Goal: Information Seeking & Learning: Find specific fact

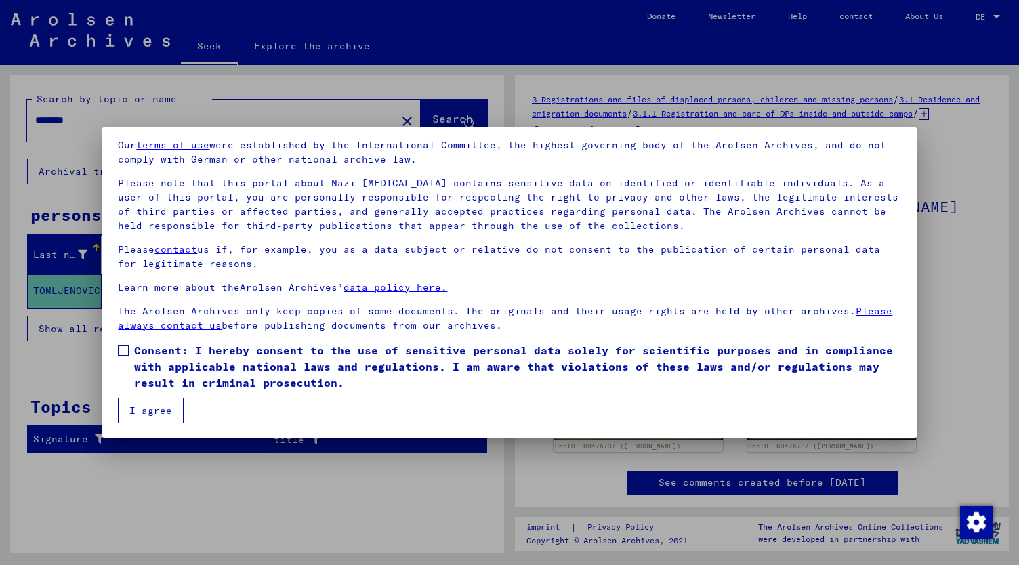
scroll to position [51, 0]
click at [126, 346] on span at bounding box center [123, 349] width 11 height 11
click at [149, 407] on font "I agree" at bounding box center [150, 410] width 43 height 12
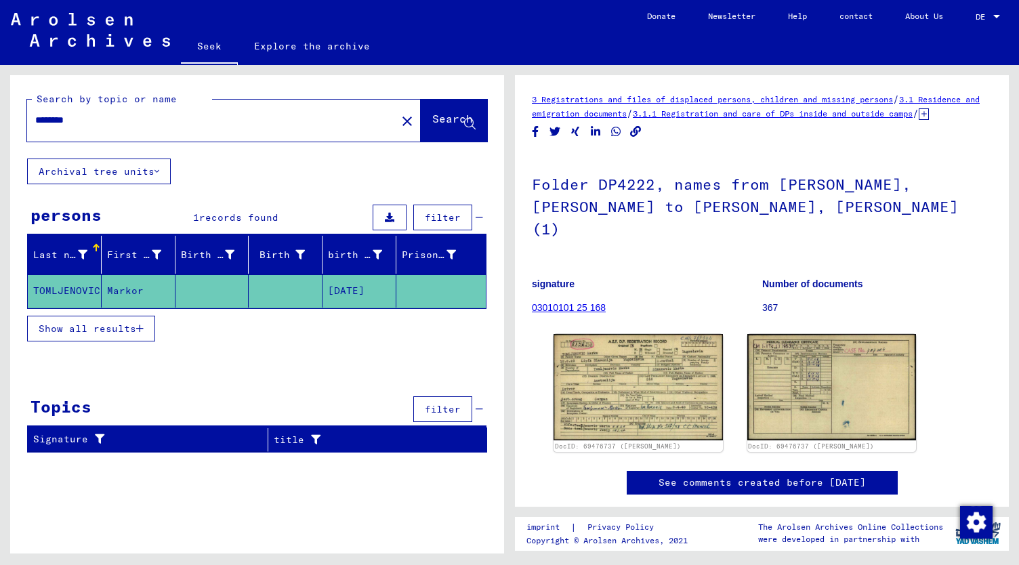
click at [84, 115] on input "********" at bounding box center [211, 120] width 353 height 14
type input "*"
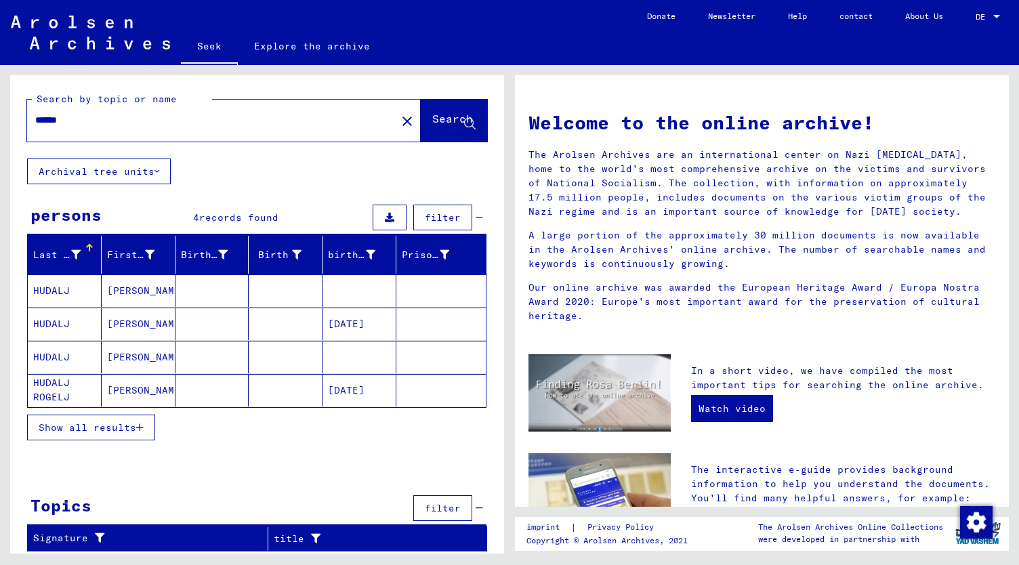
click at [73, 127] on input "******" at bounding box center [207, 120] width 345 height 14
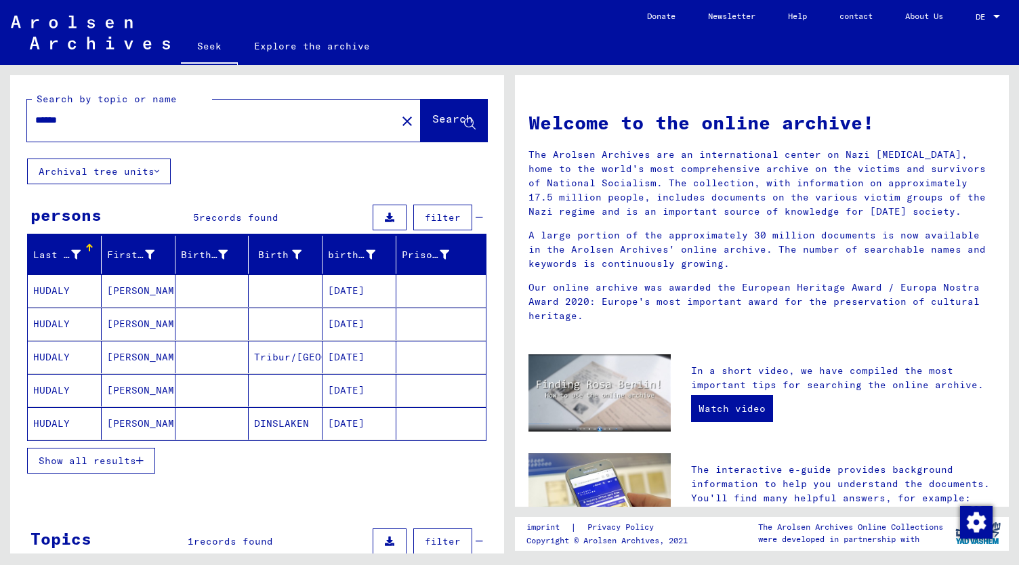
click at [117, 357] on font "[PERSON_NAME]" at bounding box center [146, 357] width 79 height 12
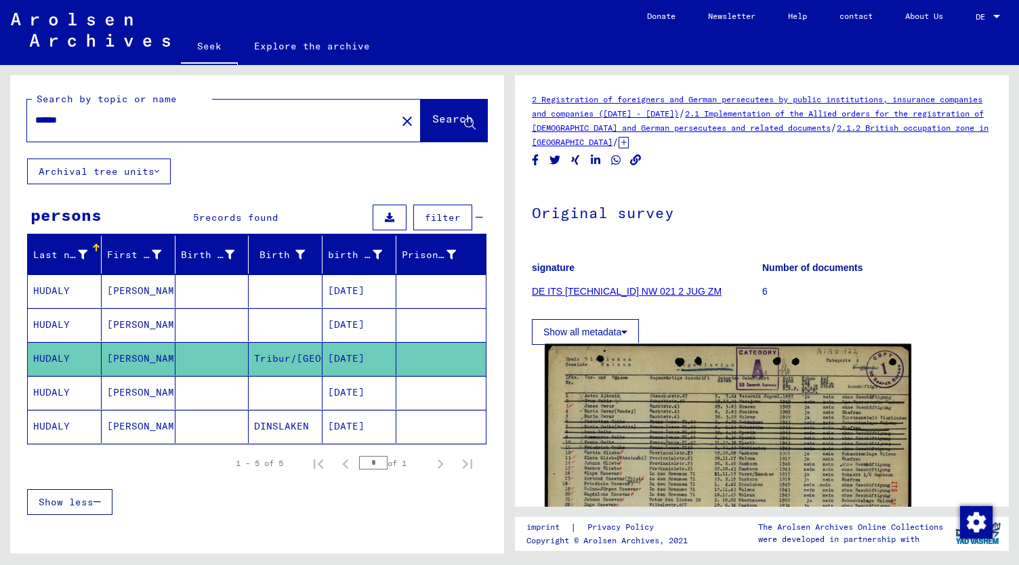
click at [737, 452] on img at bounding box center [728, 473] width 367 height 259
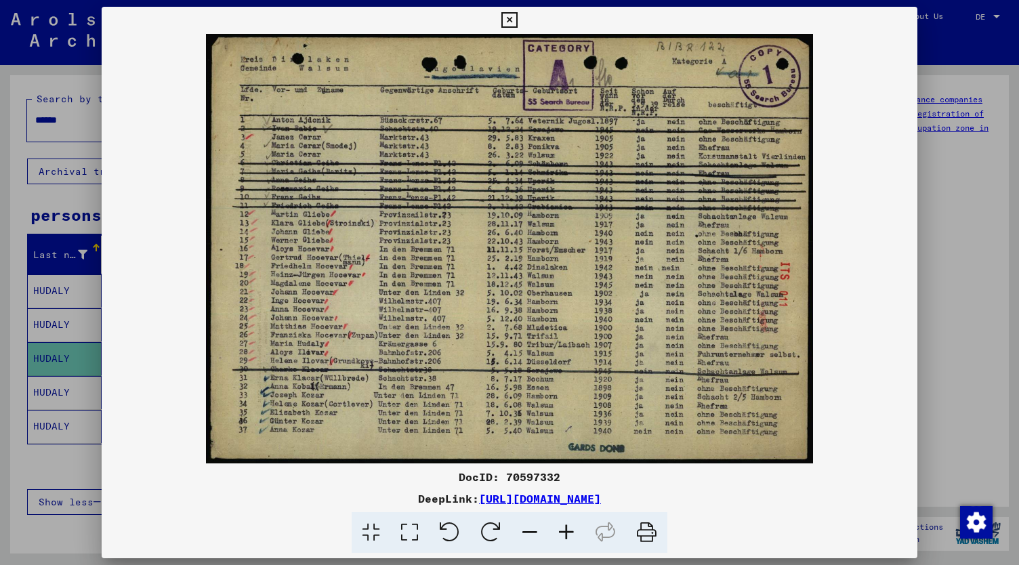
click at [737, 452] on div "DocID: 70597332 DeepLink: [URL][DOMAIN_NAME]" at bounding box center [509, 280] width 815 height 547
click at [737, 452] on img at bounding box center [509, 249] width 815 height 430
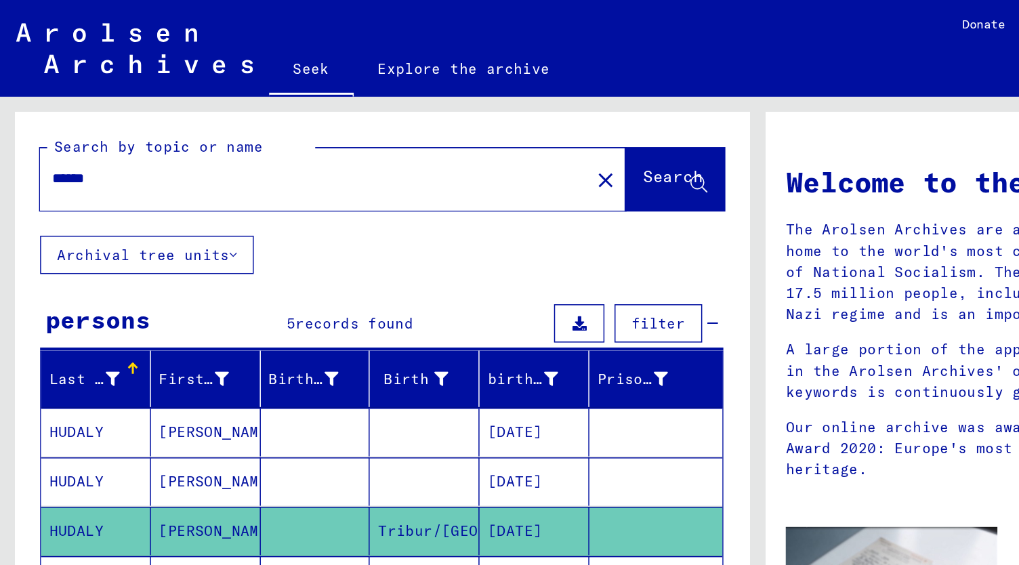
click at [64, 319] on font "HUDALY" at bounding box center [51, 324] width 37 height 12
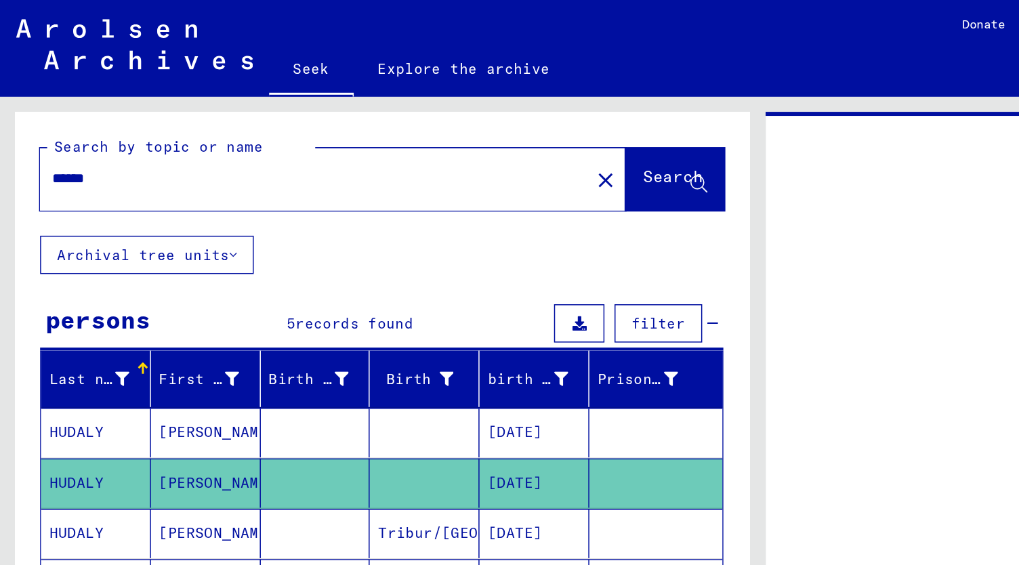
click at [64, 319] on font "HUDALY" at bounding box center [51, 325] width 37 height 12
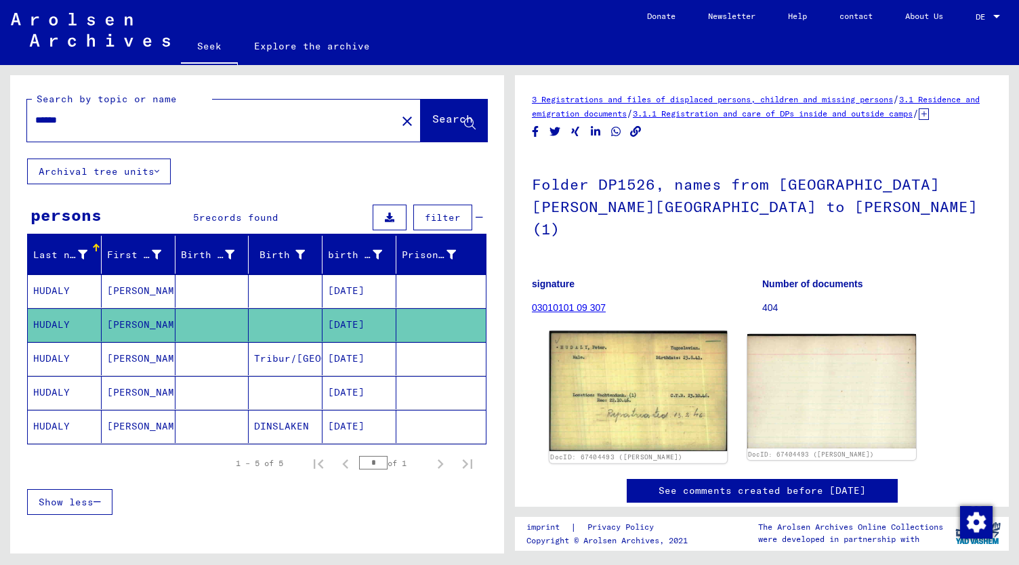
click at [675, 371] on img at bounding box center [639, 391] width 178 height 120
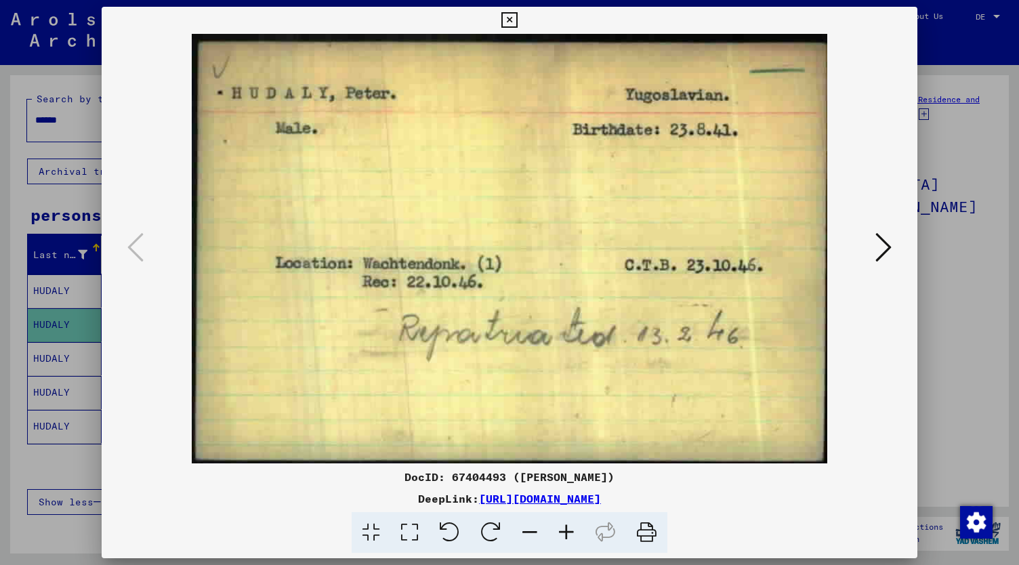
click at [675, 371] on img at bounding box center [509, 249] width 723 height 430
click at [883, 248] on icon at bounding box center [884, 247] width 16 height 33
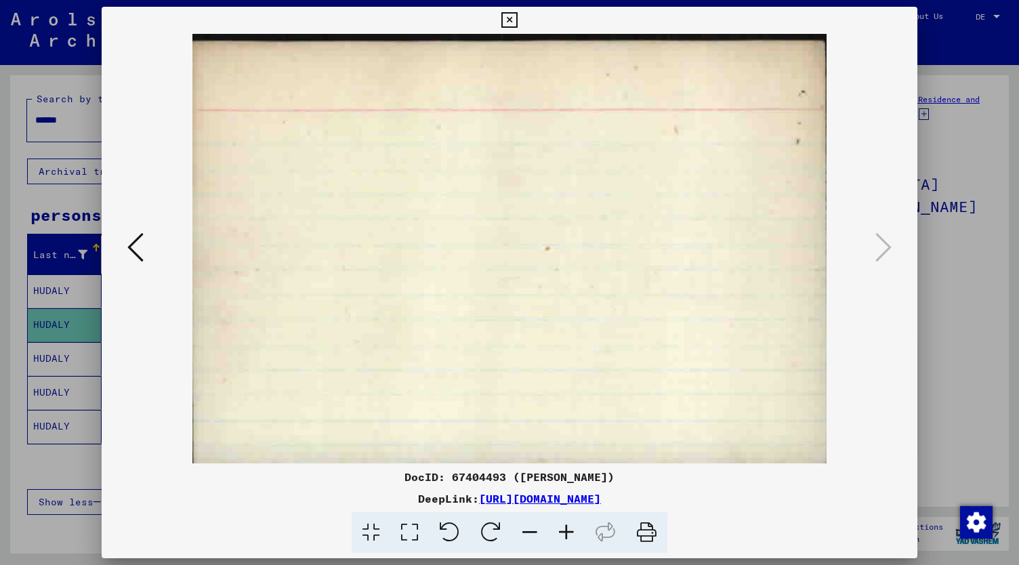
click at [512, 17] on icon at bounding box center [510, 20] width 16 height 16
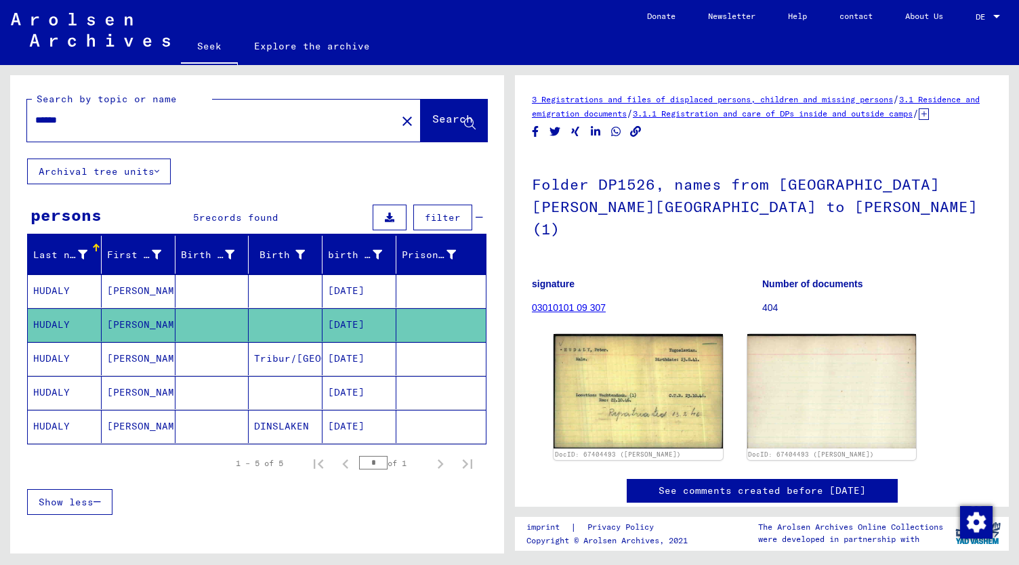
click at [512, 17] on mat-toolbar "Seek Explore the archive Detailfragen/-infos zu den Dokumenten? Stelle hier ein…" at bounding box center [509, 32] width 1019 height 65
click at [123, 291] on font "[PERSON_NAME]" at bounding box center [146, 291] width 79 height 12
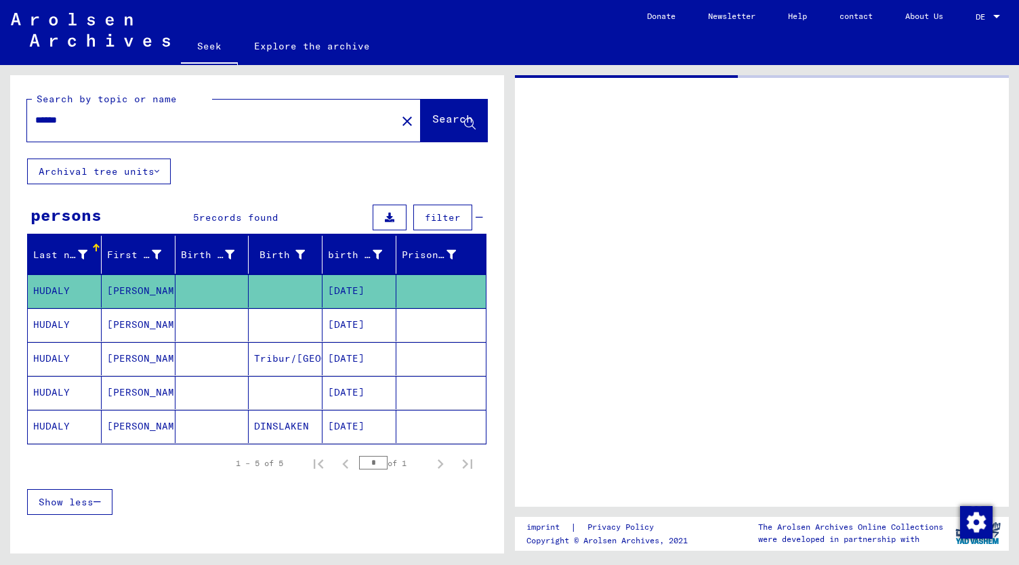
click at [123, 291] on font "[PERSON_NAME]" at bounding box center [146, 291] width 79 height 12
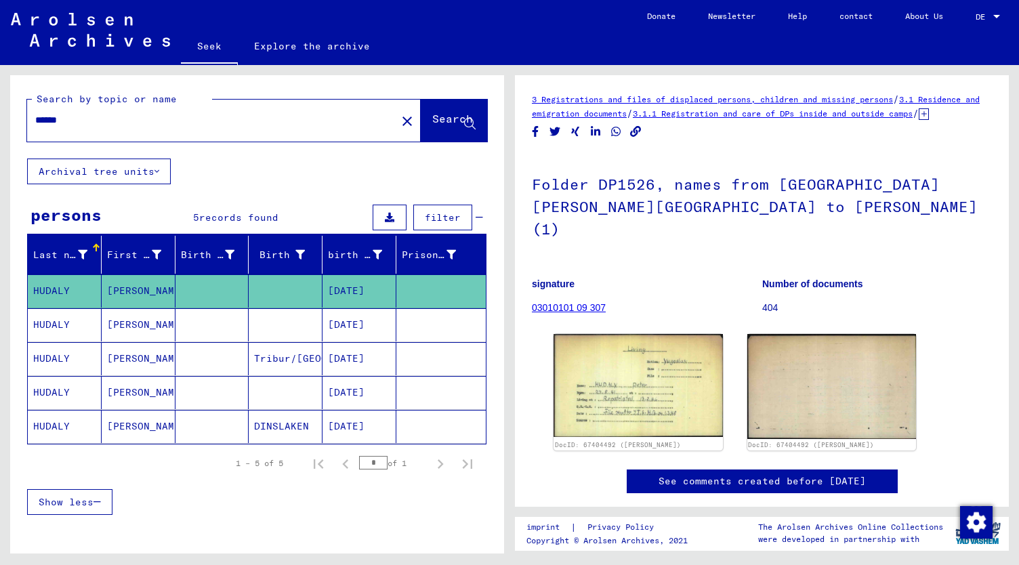
click at [129, 387] on font "[PERSON_NAME]" at bounding box center [146, 392] width 79 height 12
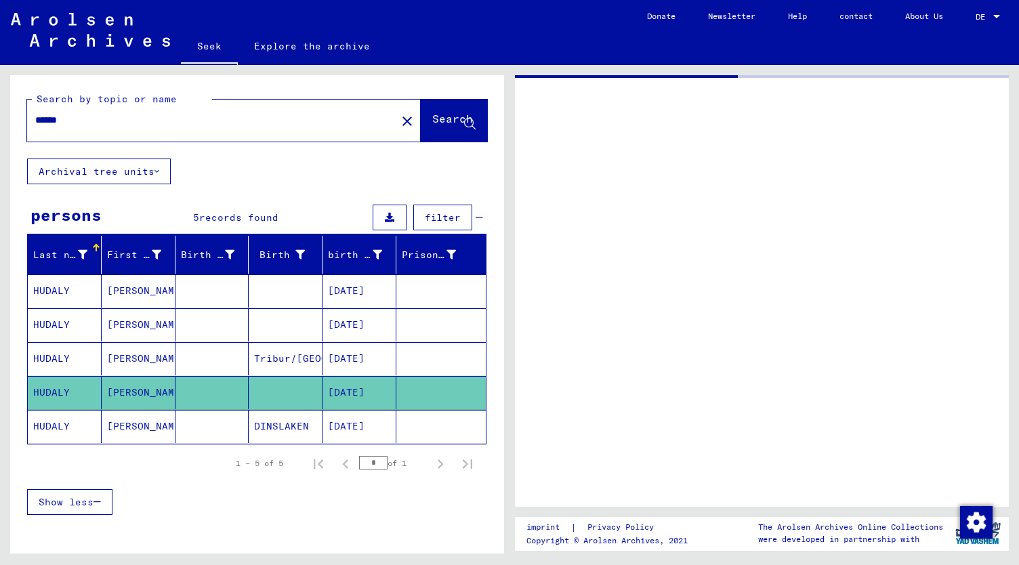
click at [129, 387] on font "[PERSON_NAME]" at bounding box center [146, 392] width 79 height 12
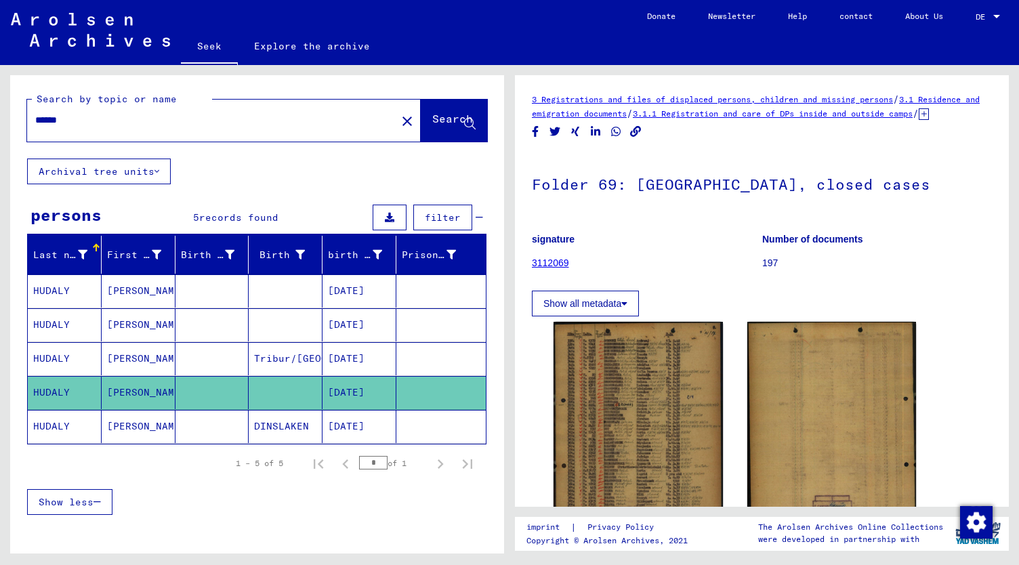
click at [128, 422] on font "[PERSON_NAME]" at bounding box center [146, 426] width 79 height 12
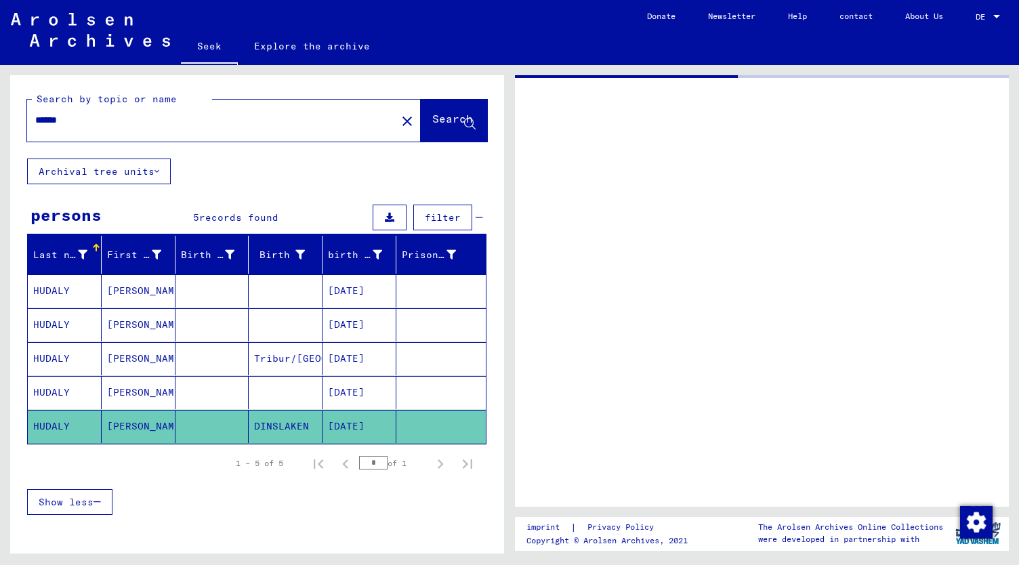
click at [128, 422] on font "[PERSON_NAME]" at bounding box center [146, 426] width 79 height 12
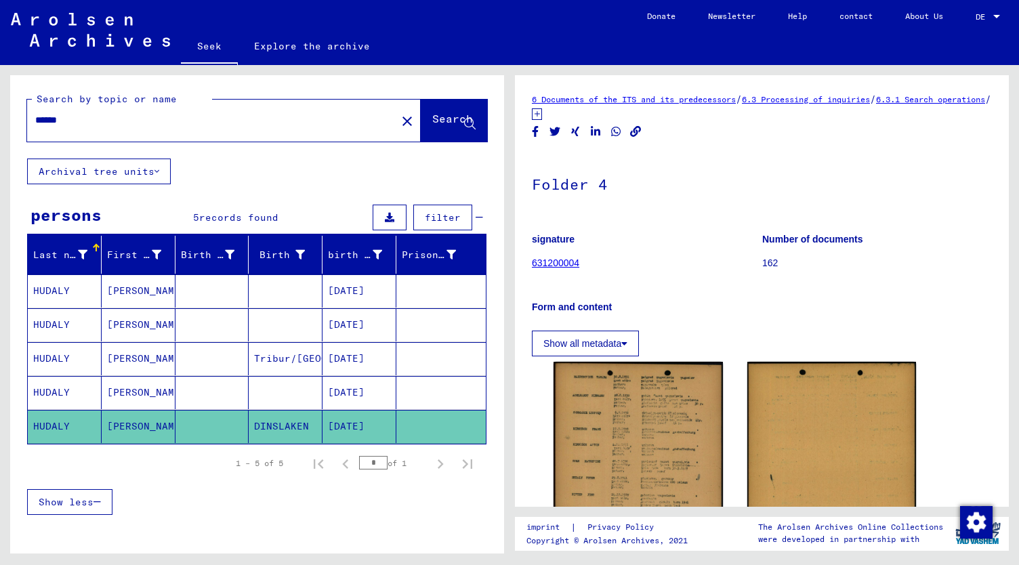
click at [362, 139] on div "****** close" at bounding box center [224, 121] width 394 height 42
click at [80, 119] on input "******" at bounding box center [211, 120] width 353 height 14
type input "******"
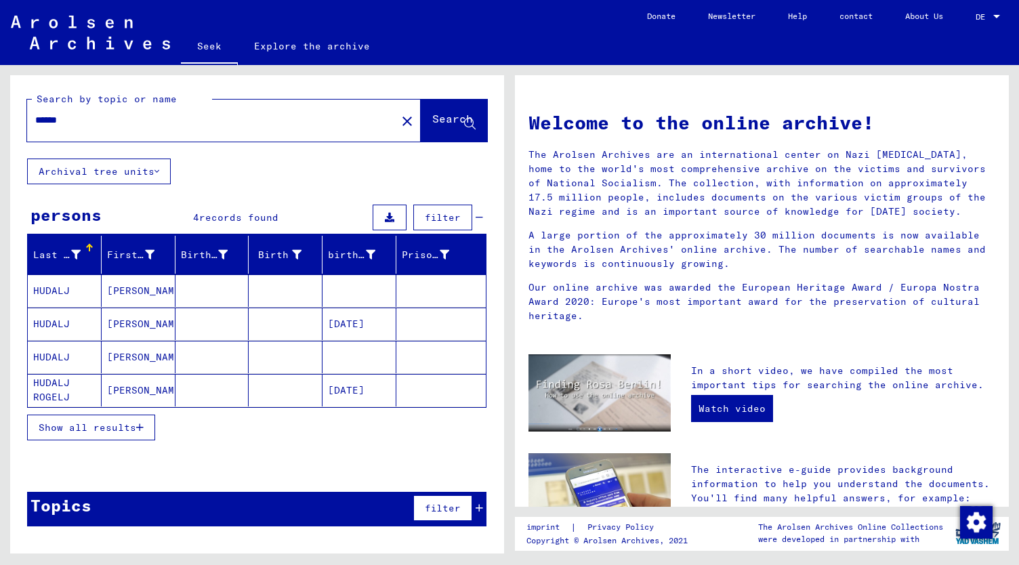
click at [140, 323] on font "[PERSON_NAME]" at bounding box center [146, 324] width 79 height 12
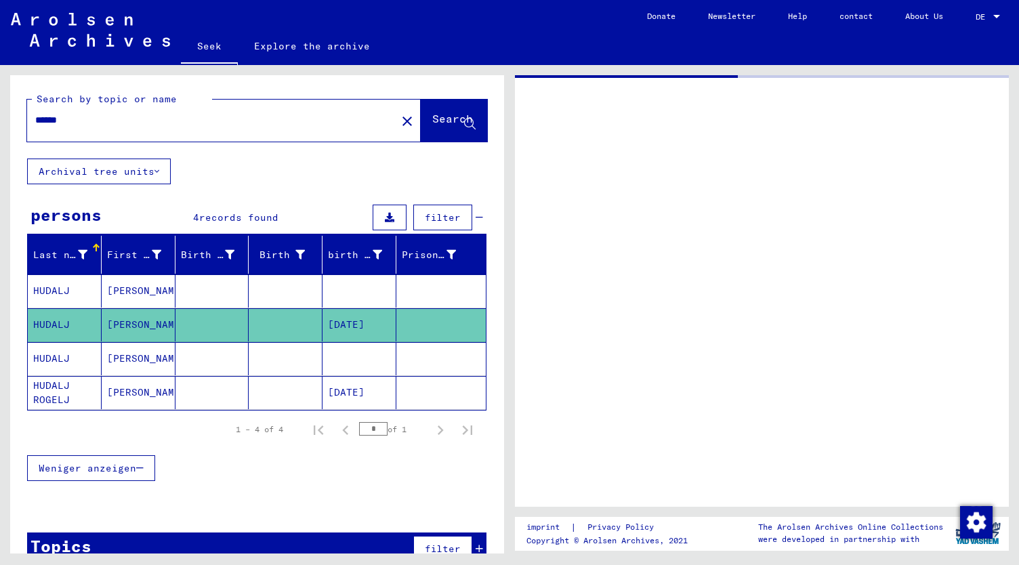
click at [140, 323] on font "[PERSON_NAME]" at bounding box center [146, 325] width 79 height 14
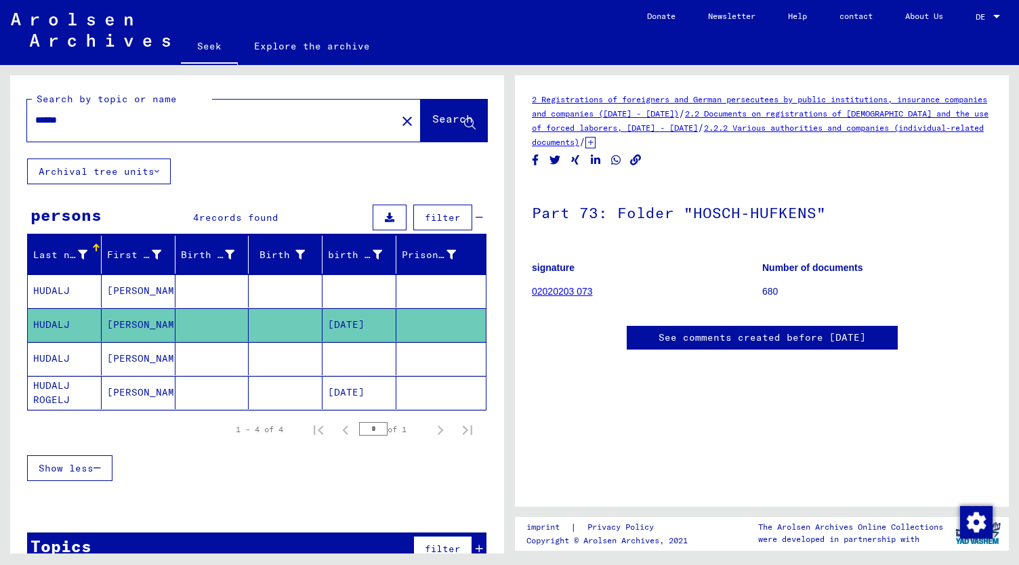
click at [556, 292] on font "02020203 073" at bounding box center [562, 291] width 61 height 11
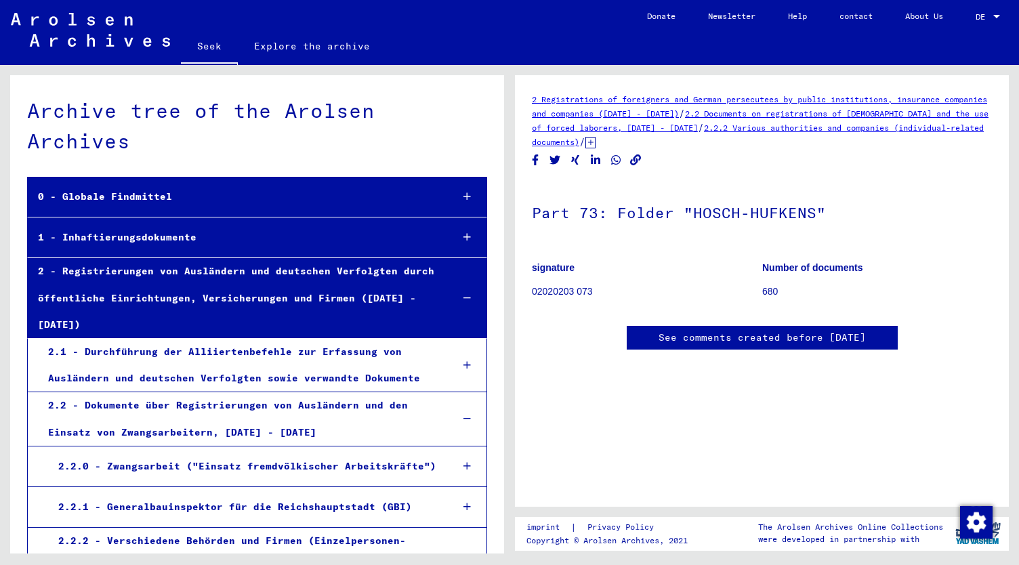
scroll to position [12112, 0]
